Goal: Task Accomplishment & Management: Use online tool/utility

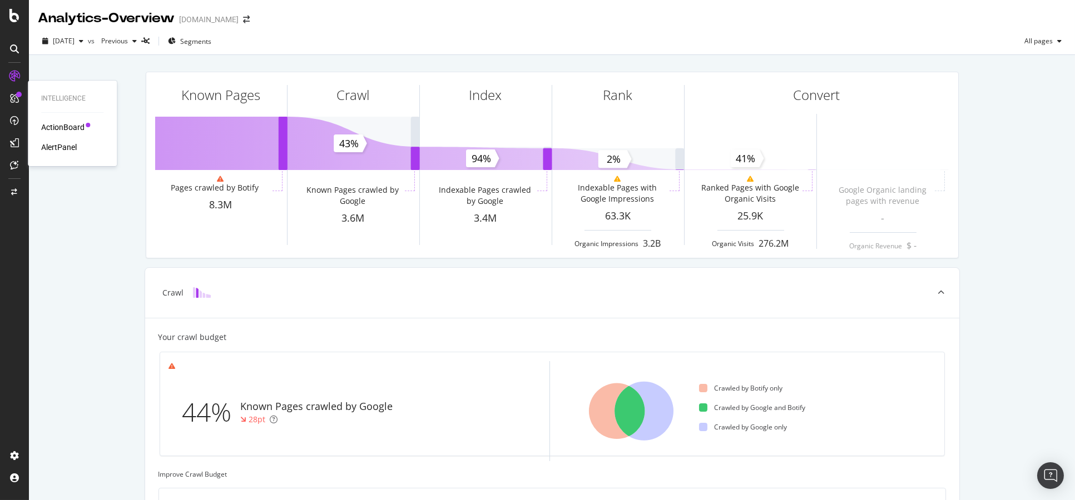
scroll to position [61, 0]
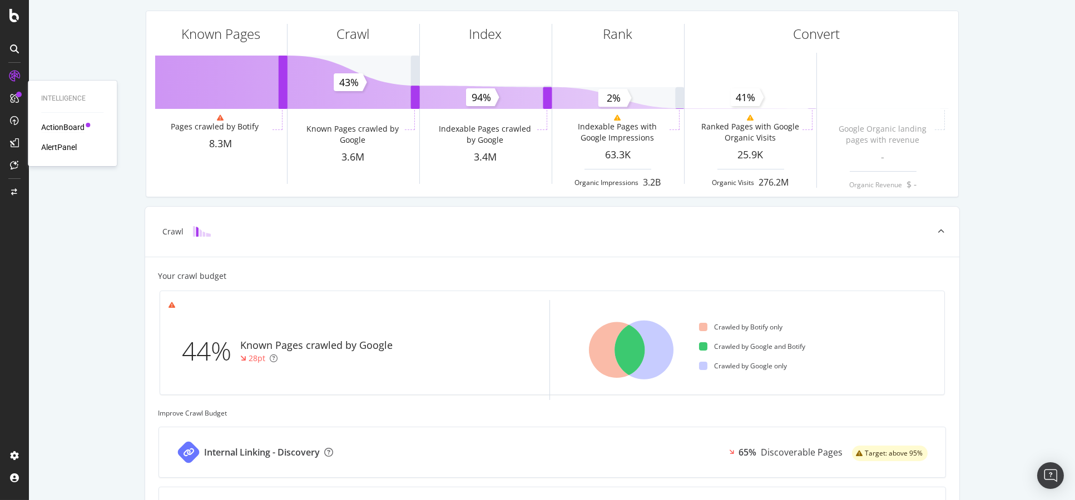
click at [63, 126] on div "ActionBoard" at bounding box center [62, 127] width 43 height 11
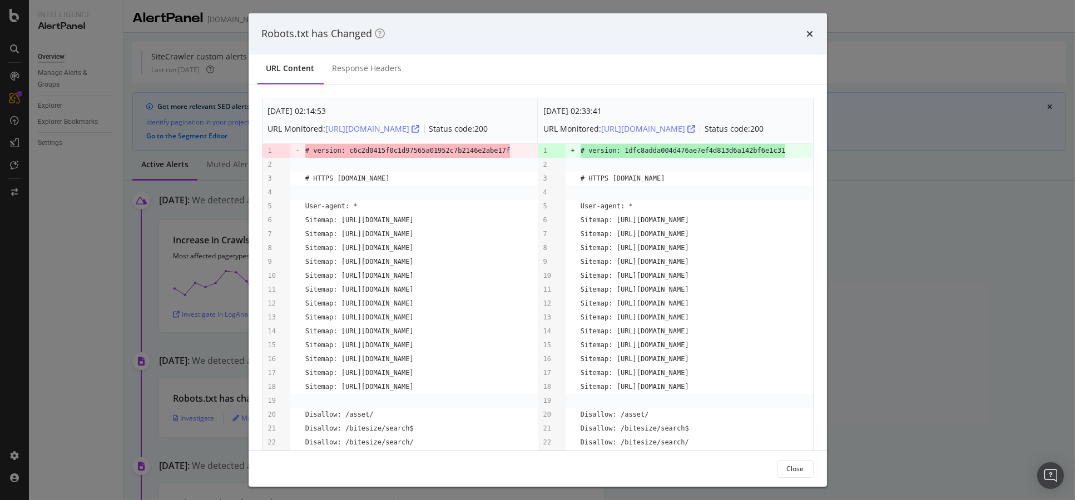
scroll to position [1860, 0]
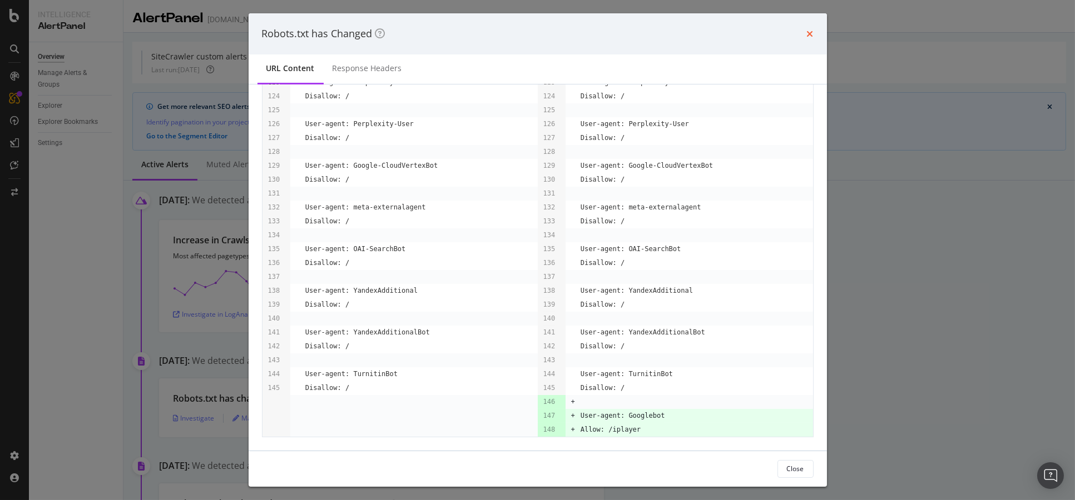
click at [813, 34] on icon "times" at bounding box center [810, 33] width 7 height 9
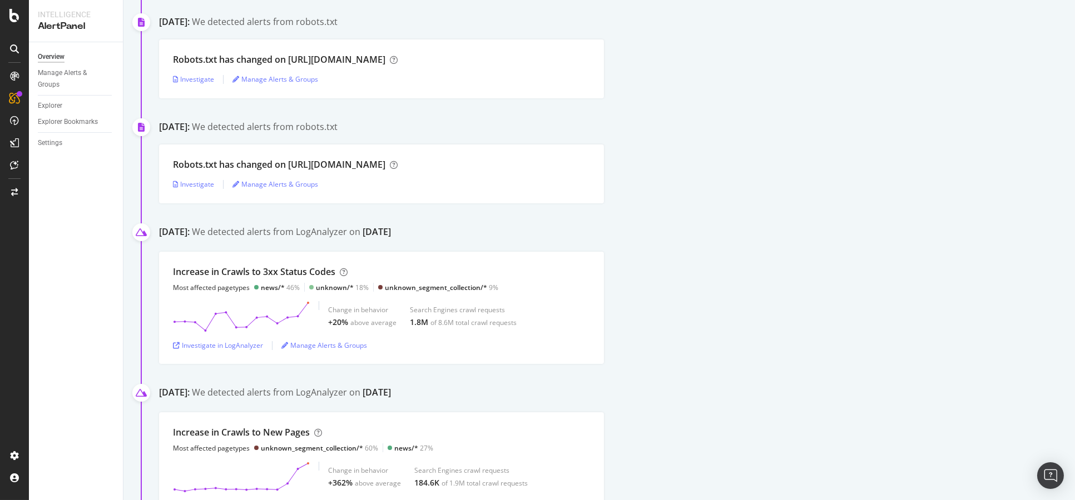
scroll to position [989, 0]
